Goal: Information Seeking & Learning: Learn about a topic

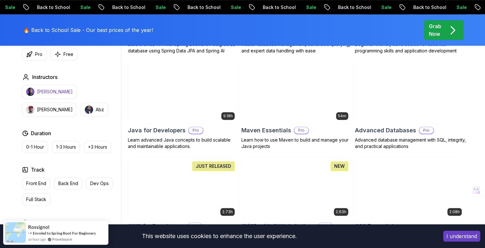
scroll to position [383, 0]
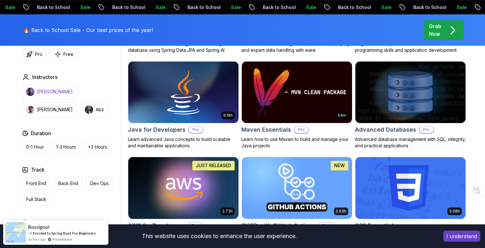
click at [45, 94] on p "[PERSON_NAME]" at bounding box center [55, 91] width 36 height 6
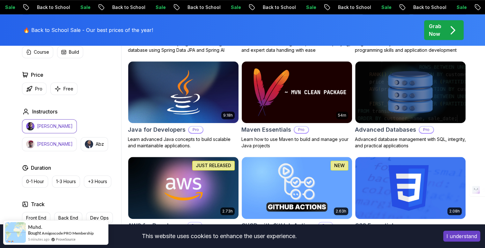
click at [73, 141] on p "[PERSON_NAME]" at bounding box center [55, 144] width 36 height 6
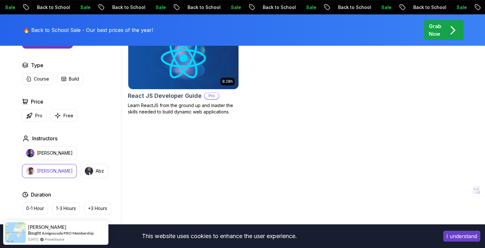
scroll to position [217, 0]
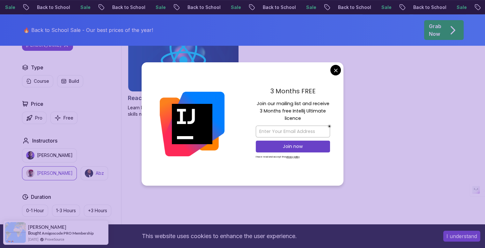
click at [85, 171] on img "button" at bounding box center [89, 173] width 8 height 8
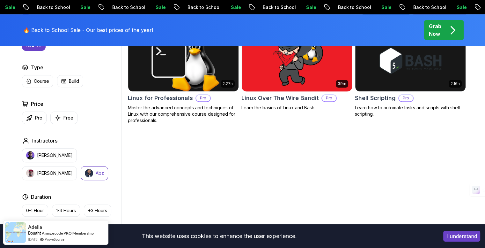
click at [339, 71] on body "Sale Back to School Sale Back to School Sale Back to School Sale Back to School…" at bounding box center [242, 215] width 485 height 864
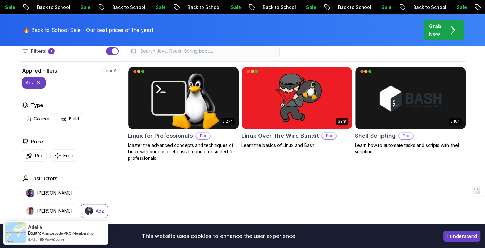
scroll to position [177, 0]
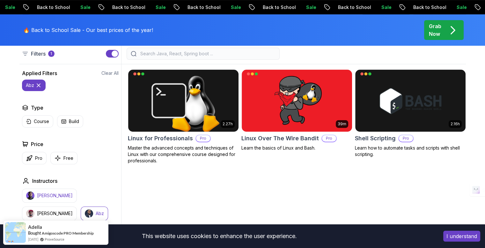
click at [42, 196] on p "[PERSON_NAME]" at bounding box center [55, 195] width 36 height 6
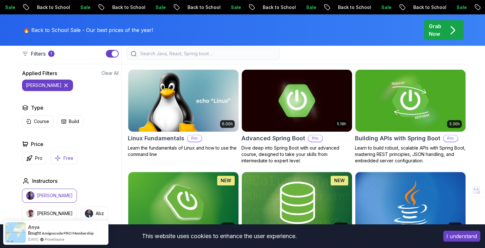
click at [67, 156] on p "Free" at bounding box center [69, 158] width 10 height 6
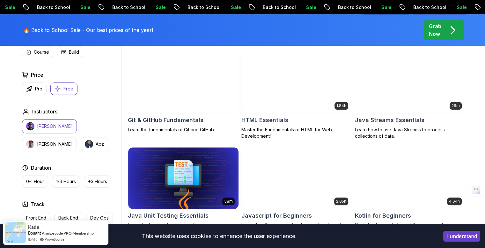
scroll to position [291, 0]
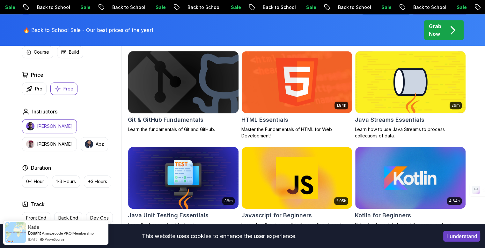
click at [175, 115] on h2 "Git & GitHub Fundamentals" at bounding box center [166, 119] width 76 height 9
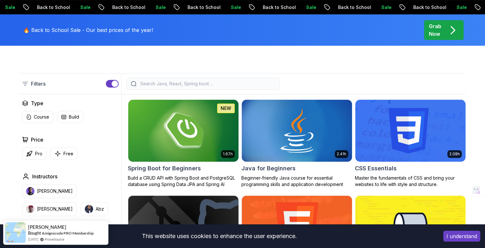
scroll to position [143, 0]
